Goal: Transaction & Acquisition: Purchase product/service

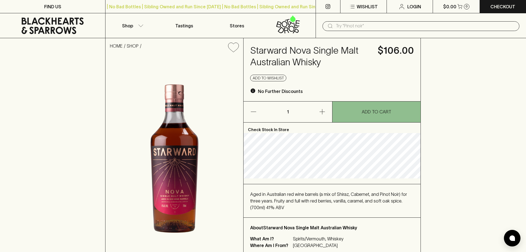
click at [68, 31] on icon at bounding box center [53, 25] width 62 height 17
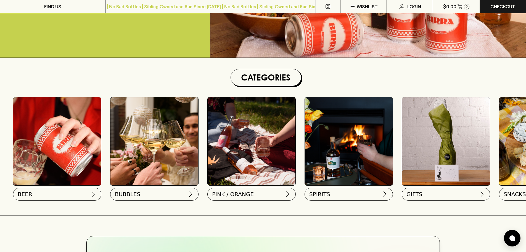
scroll to position [0, 184]
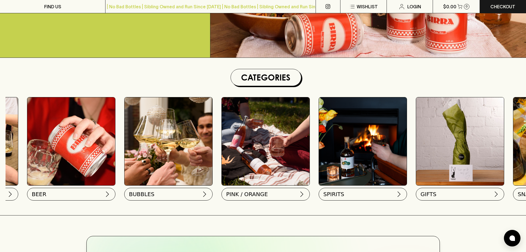
click at [343, 158] on img at bounding box center [363, 141] width 88 height 88
click at [349, 193] on button "SPIRITS" at bounding box center [362, 192] width 88 height 13
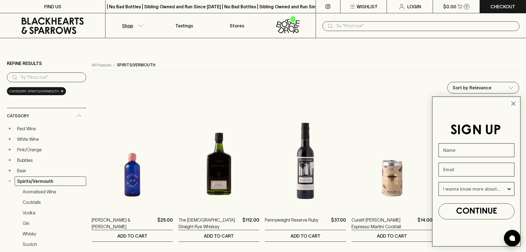
click at [513, 102] on circle "Close dialog" at bounding box center [513, 103] width 9 height 9
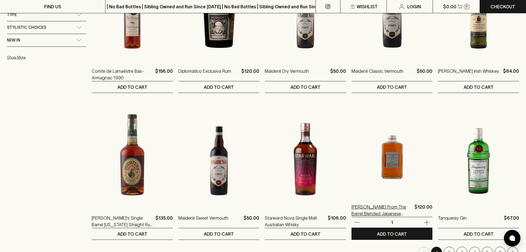
scroll to position [304, 0]
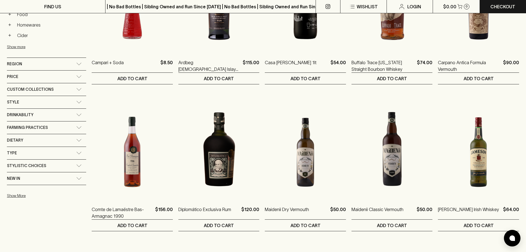
click at [72, 62] on div "Region" at bounding box center [46, 64] width 79 height 12
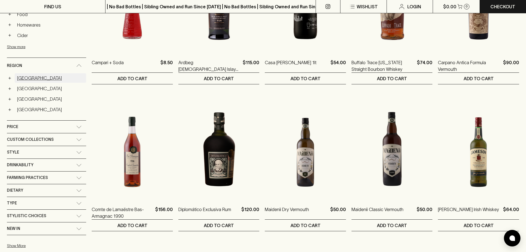
click at [27, 77] on link "[GEOGRAPHIC_DATA]" at bounding box center [51, 77] width 72 height 9
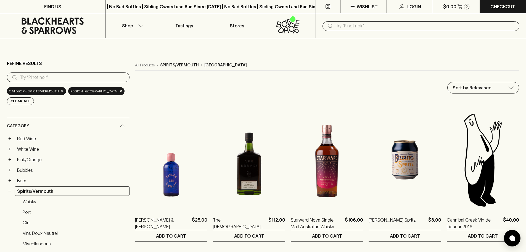
click at [60, 91] on span "×" at bounding box center [61, 91] width 3 height 6
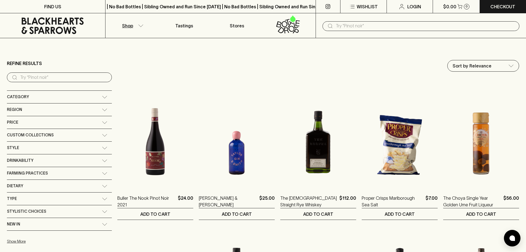
click at [45, 25] on icon at bounding box center [52, 25] width 97 height 17
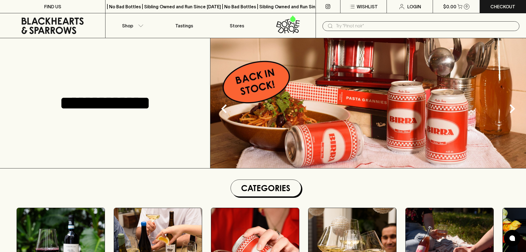
click at [364, 27] on input "text" at bounding box center [425, 26] width 179 height 9
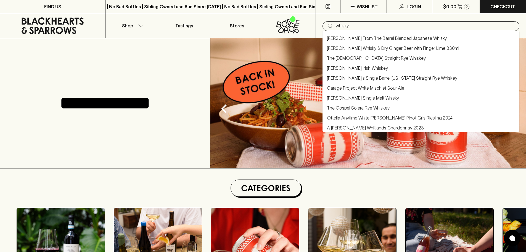
type input "whisky"
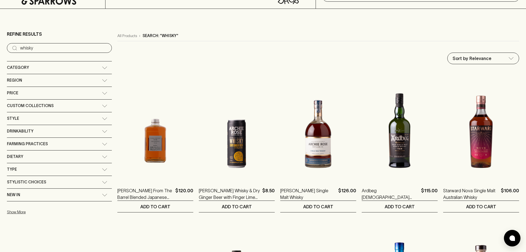
scroll to position [9, 0]
